Goal: Task Accomplishment & Management: Manage account settings

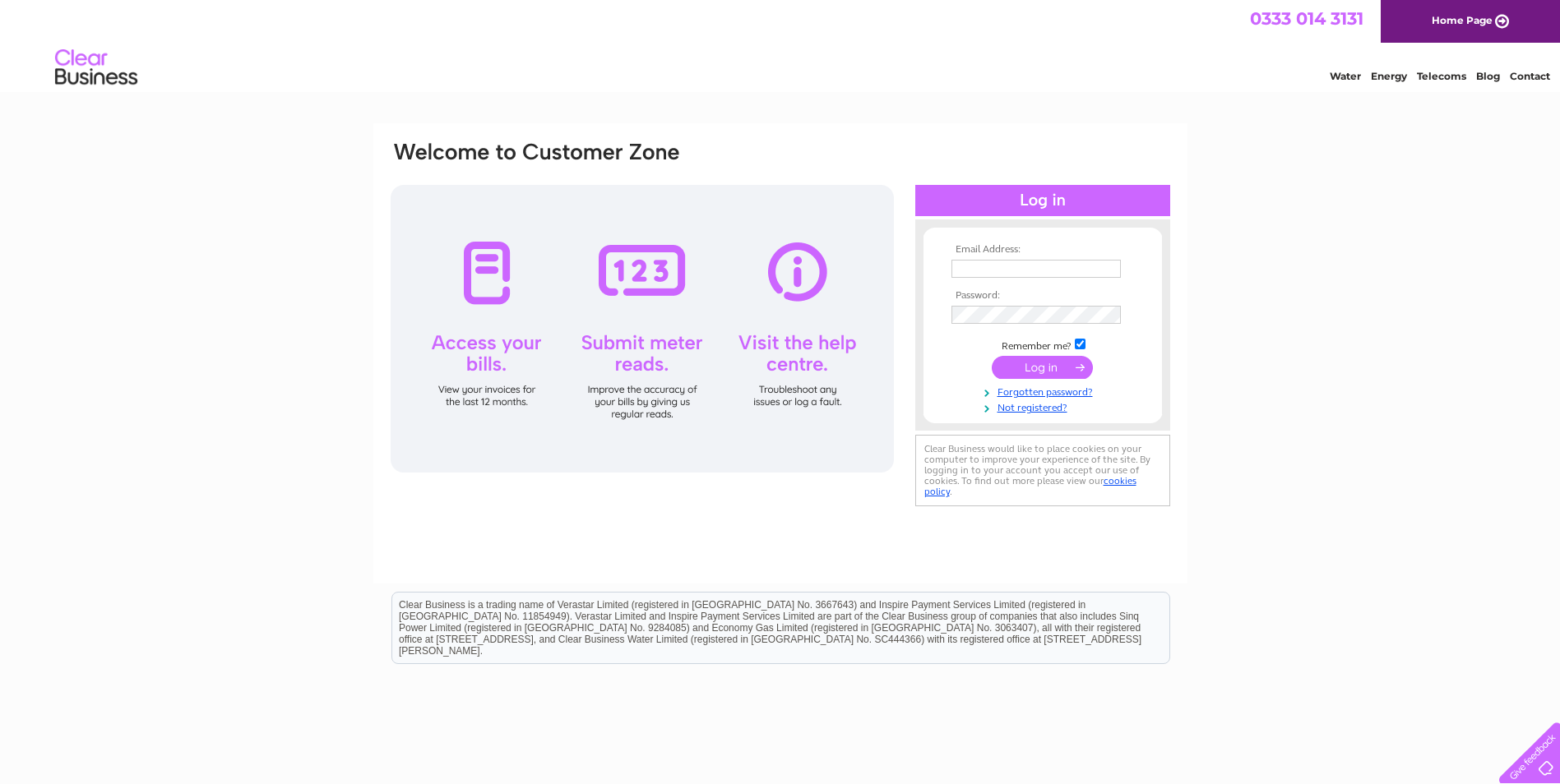
type input "[EMAIL_ADDRESS][DOMAIN_NAME]"
click at [1056, 370] on input "submit" at bounding box center [1041, 367] width 101 height 23
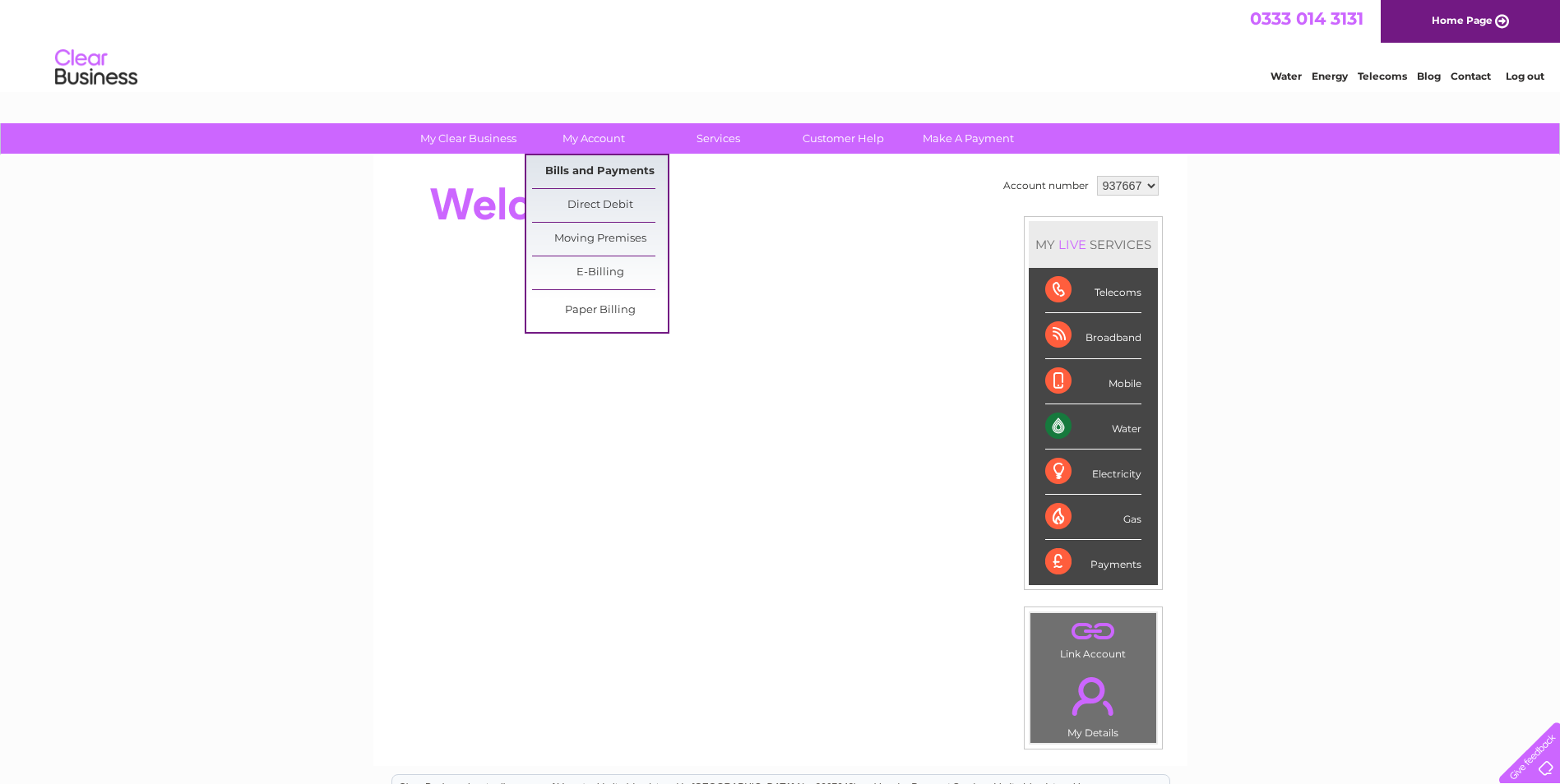
click at [598, 172] on link "Bills and Payments" at bounding box center [600, 172] width 135 height 33
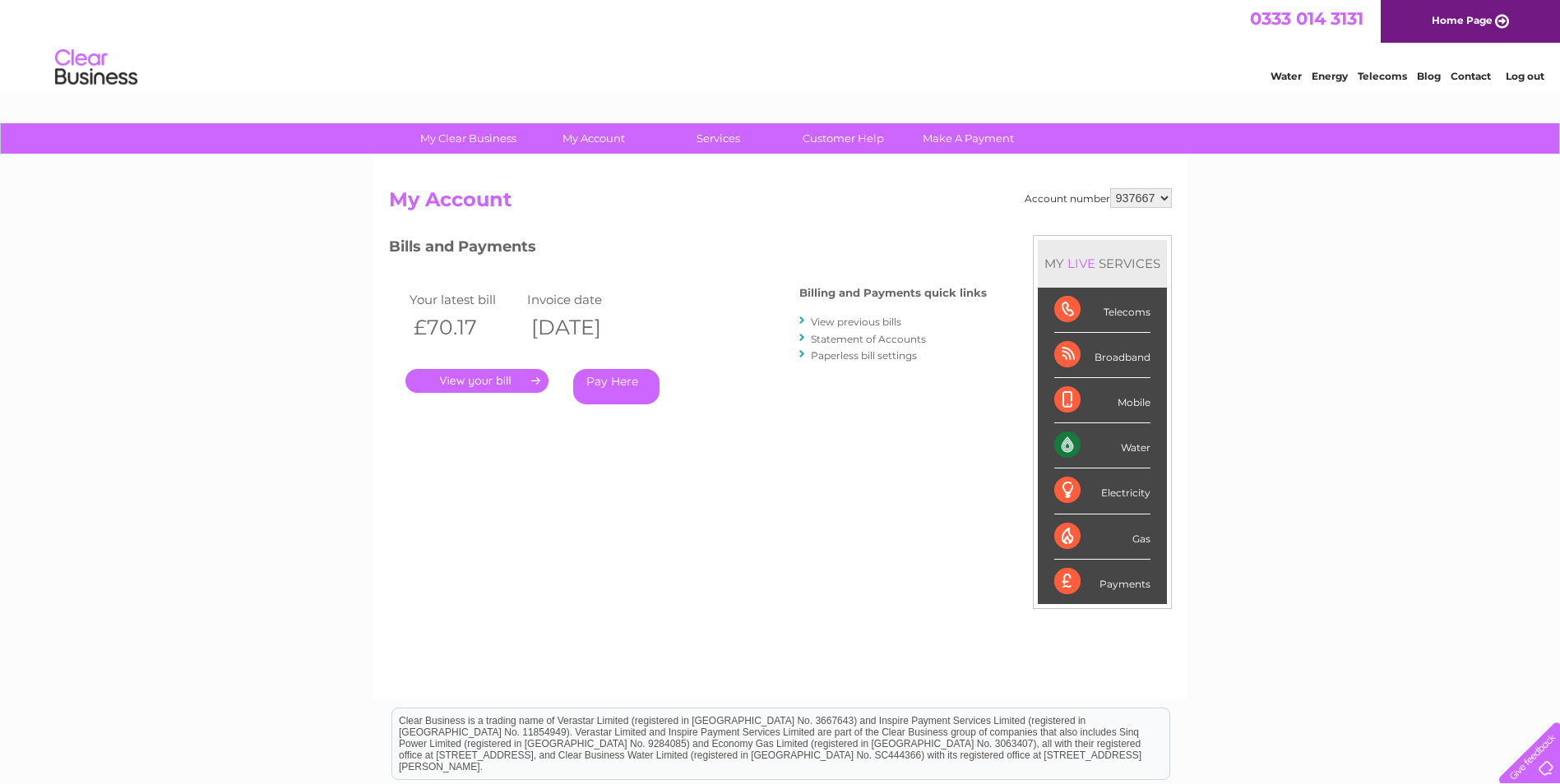
click at [511, 386] on link "." at bounding box center [477, 381] width 143 height 24
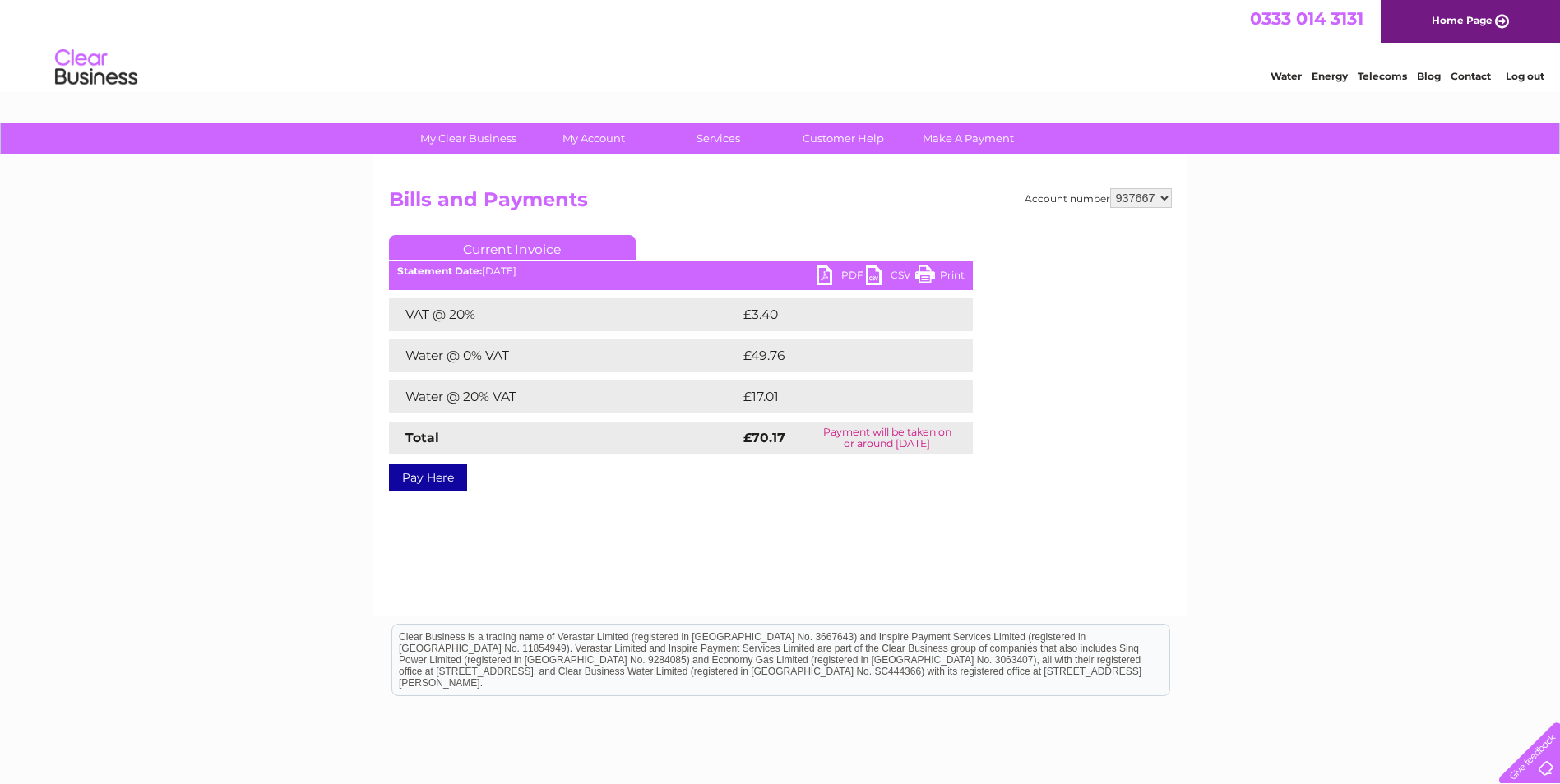
click at [831, 275] on link "PDF" at bounding box center [840, 278] width 49 height 24
click at [1531, 79] on link "Log out" at bounding box center [1525, 76] width 39 height 12
